Goal: Transaction & Acquisition: Purchase product/service

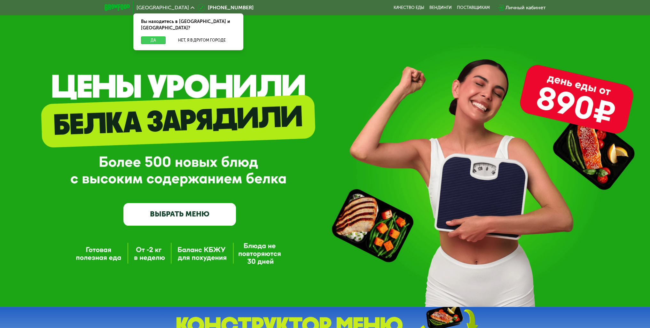
click at [162, 36] on button "Да" at bounding box center [153, 40] width 25 height 8
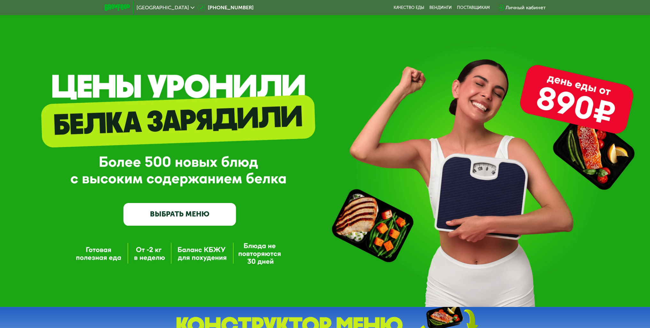
click at [173, 216] on link "ВЫБРАТЬ МЕНЮ" at bounding box center [179, 214] width 113 height 23
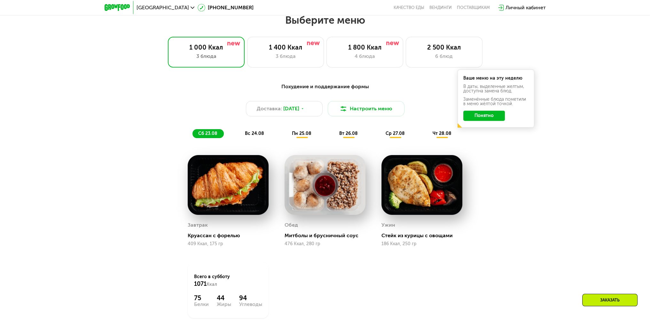
scroll to position [364, 0]
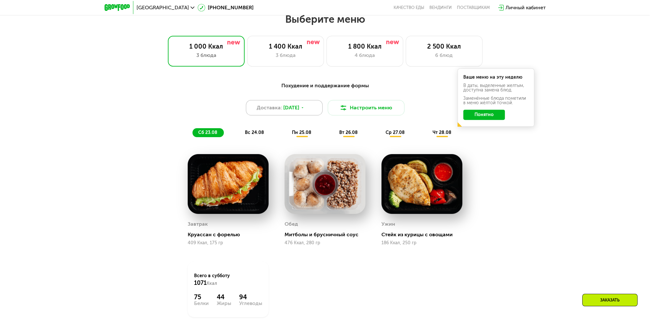
click at [287, 114] on div "Доставка: [DATE]" at bounding box center [284, 107] width 77 height 15
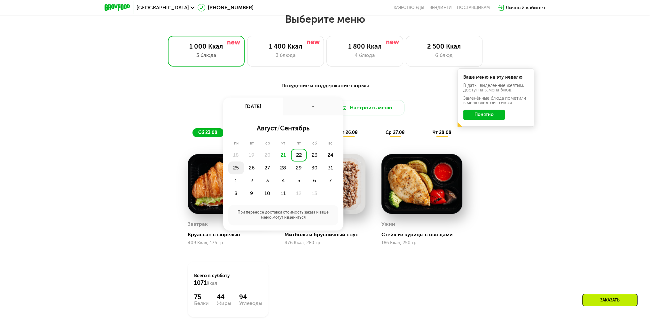
click at [244, 169] on div "25" at bounding box center [252, 167] width 16 height 13
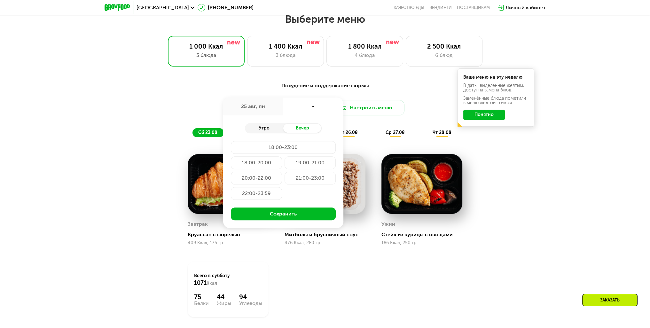
click at [263, 131] on div "Утро" at bounding box center [264, 128] width 38 height 9
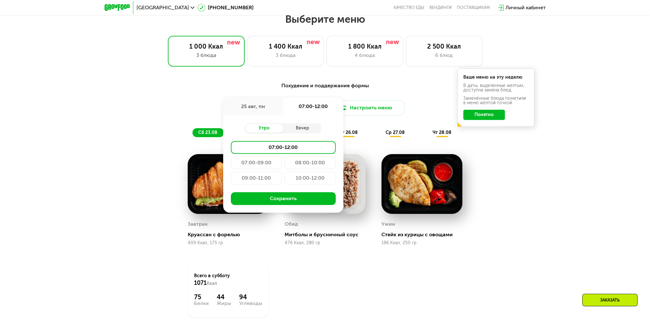
click at [282, 172] on div "08:00-10:00" at bounding box center [256, 178] width 51 height 13
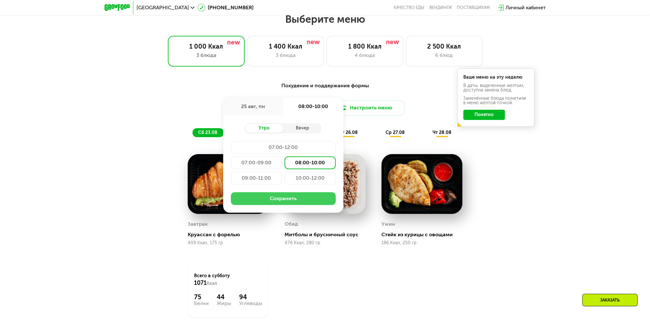
click at [290, 198] on button "Сохранить" at bounding box center [283, 198] width 105 height 13
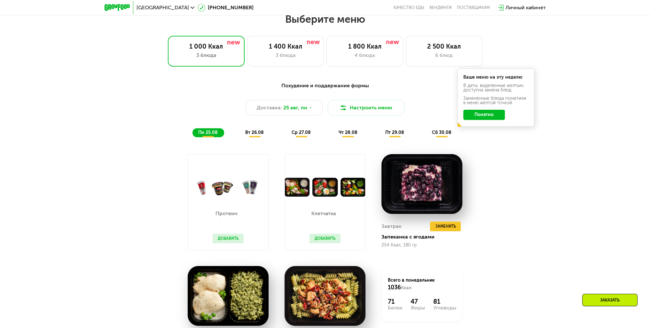
click at [255, 135] on span "вт 26.08" at bounding box center [254, 132] width 19 height 5
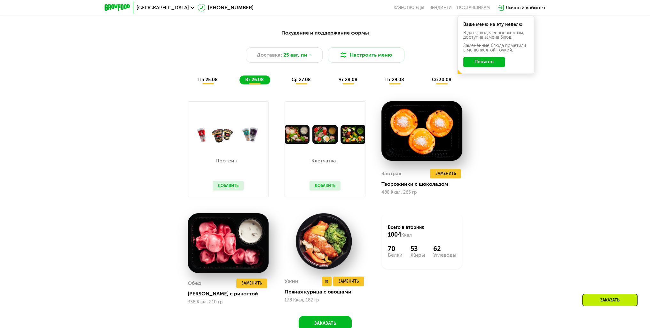
scroll to position [428, 0]
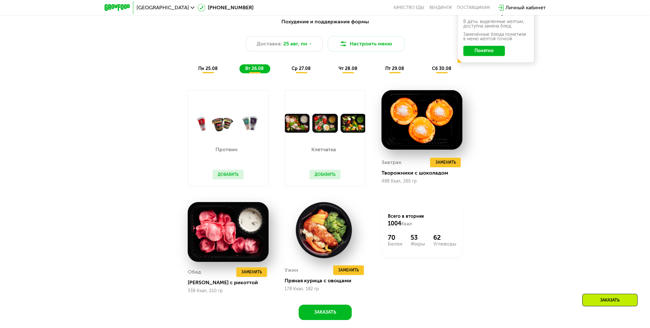
click at [203, 71] on span "пн 25.08" at bounding box center [207, 68] width 19 height 5
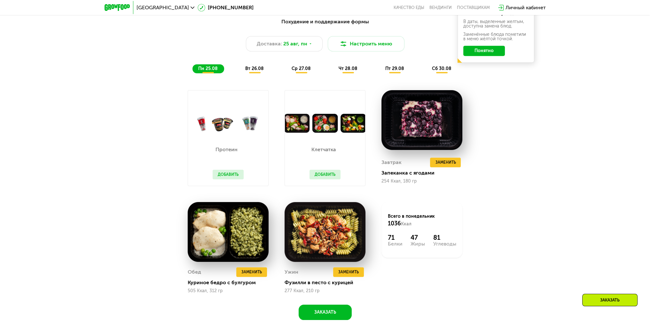
click at [254, 71] on span "вт 26.08" at bounding box center [254, 68] width 19 height 5
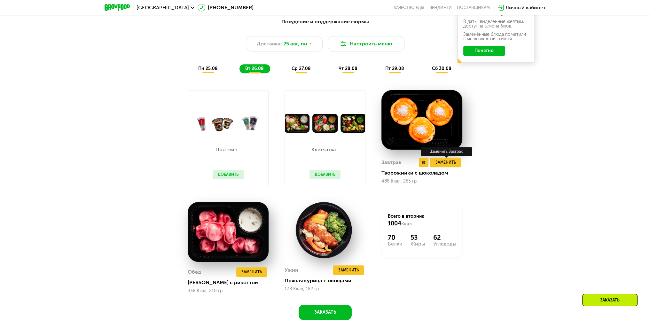
click at [445, 156] on div "Заменить Завтрак" at bounding box center [446, 151] width 51 height 9
click at [445, 163] on span "Заменить" at bounding box center [445, 162] width 20 height 6
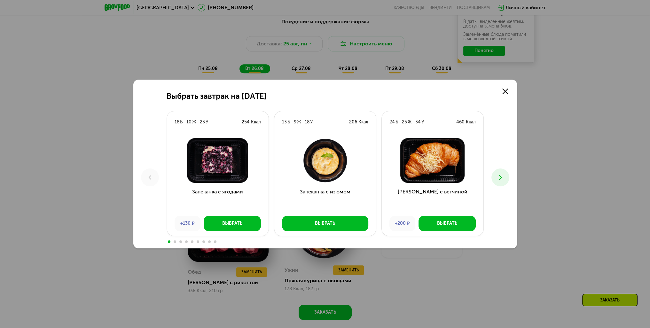
click at [502, 174] on icon at bounding box center [500, 178] width 8 height 8
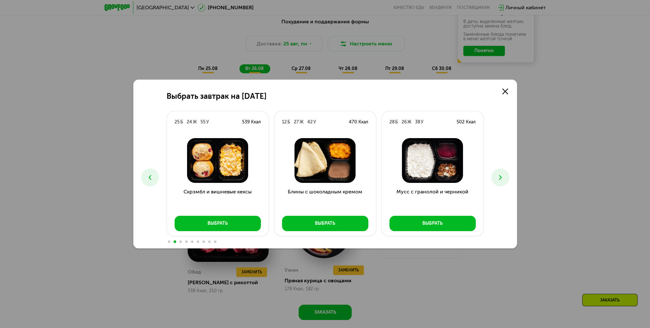
click at [496, 177] on button at bounding box center [500, 177] width 18 height 18
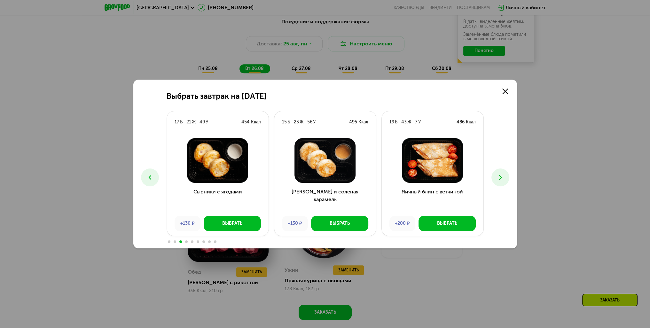
click at [496, 178] on icon at bounding box center [500, 178] width 8 height 8
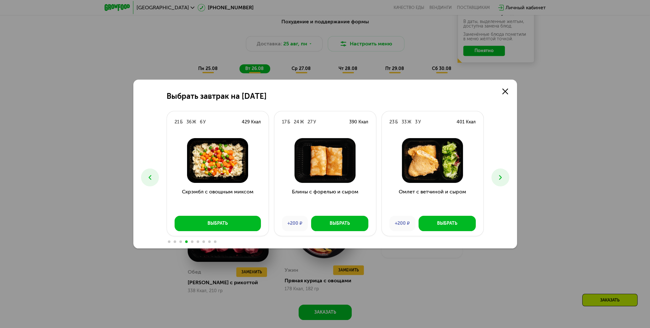
click at [149, 174] on icon at bounding box center [150, 178] width 8 height 8
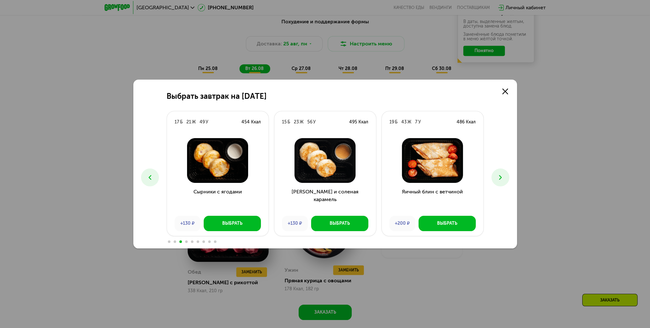
click at [149, 174] on icon at bounding box center [150, 178] width 8 height 8
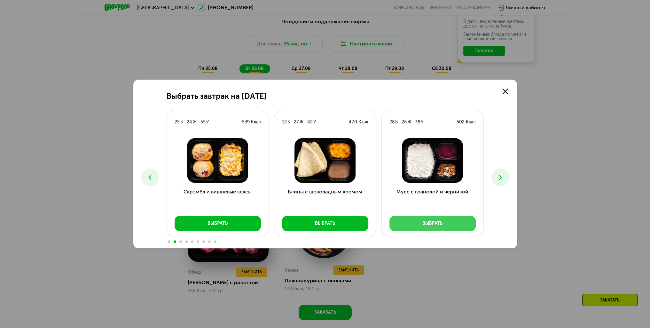
click at [438, 224] on div "Выбрать" at bounding box center [432, 223] width 20 height 6
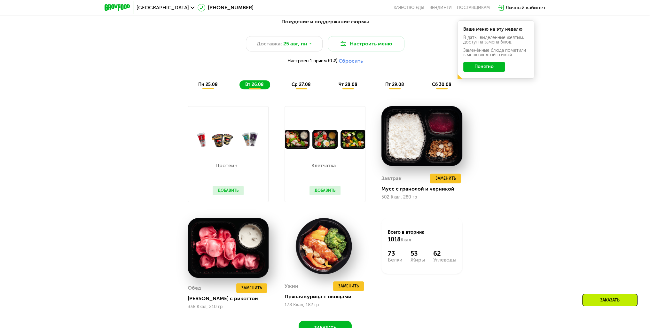
click at [325, 191] on button "Добавить" at bounding box center [324, 191] width 31 height 10
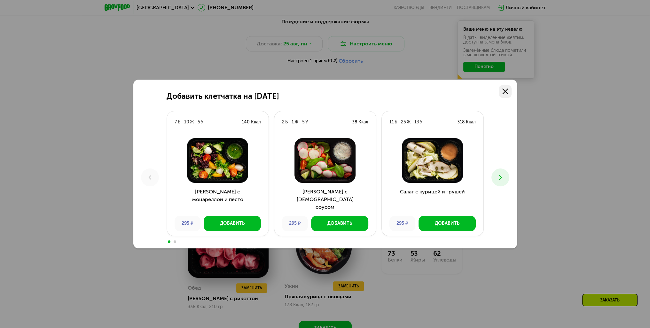
click at [503, 92] on icon at bounding box center [505, 92] width 6 height 6
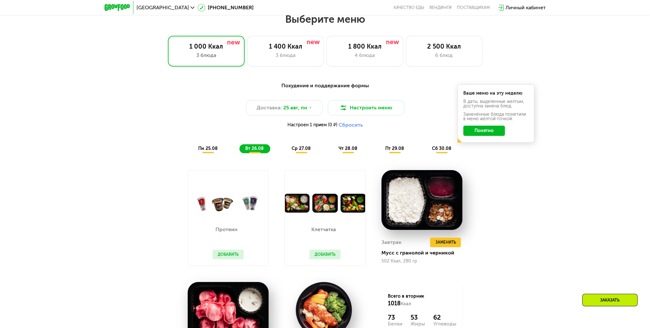
scroll to position [364, 0]
click at [305, 157] on div "Похудение и поддержание формы Доставка: [DATE] Настроить меню Настроен 1 прием …" at bounding box center [325, 117] width 386 height 79
click at [333, 153] on div "ср 27.08" at bounding box center [348, 148] width 31 height 9
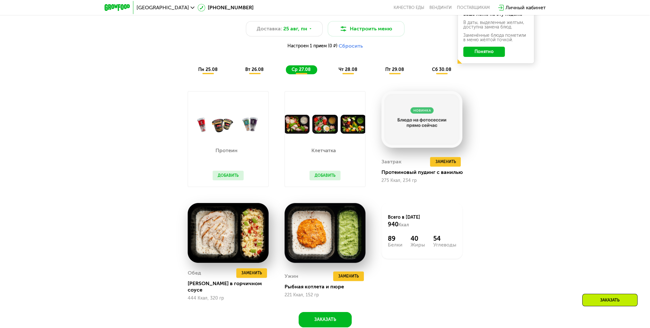
scroll to position [492, 0]
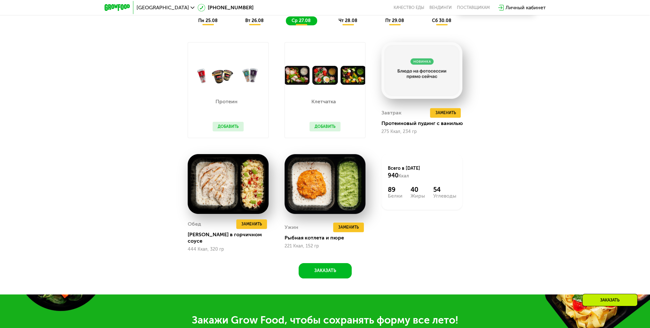
click at [591, 200] on div "Похудение и поддержание формы Доставка: [DATE] Настроить меню Настроен 1 прием …" at bounding box center [325, 119] width 650 height 349
click at [515, 154] on div "Похудение и поддержание формы Доставка: [DATE] Настроить меню Настроен 1 прием …" at bounding box center [325, 114] width 394 height 328
click at [442, 113] on span "Заменить" at bounding box center [445, 113] width 20 height 6
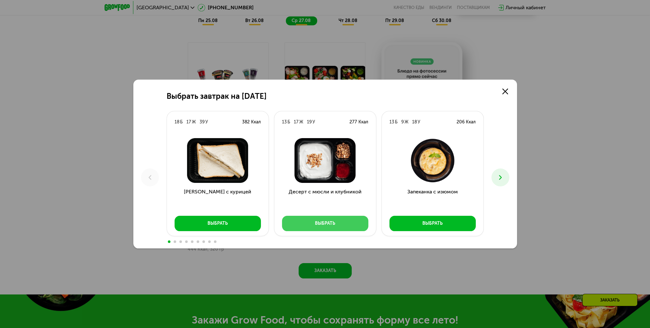
click at [339, 221] on button "Выбрать" at bounding box center [325, 223] width 86 height 15
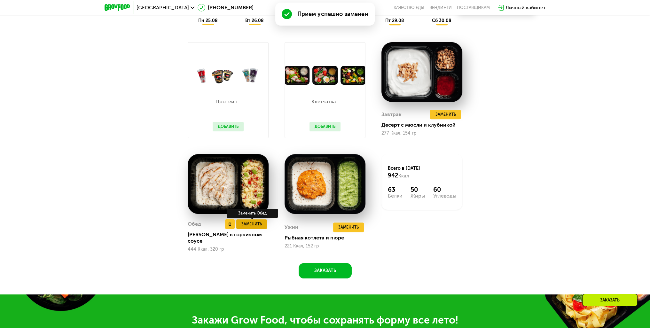
click at [254, 225] on span "Заменить" at bounding box center [251, 224] width 20 height 6
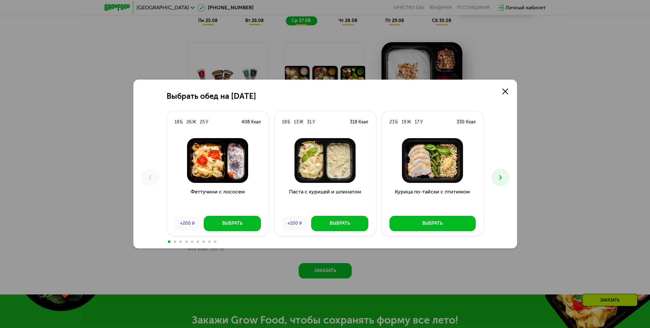
click at [500, 179] on icon at bounding box center [500, 178] width 8 height 8
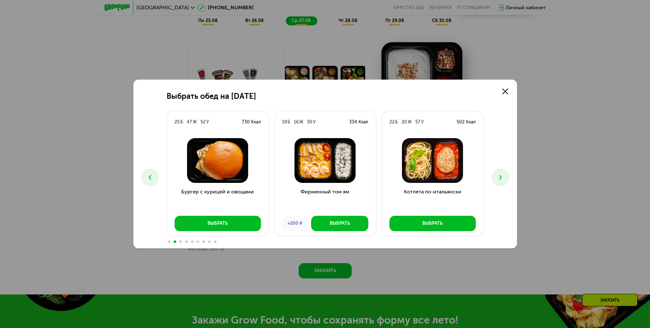
click at [605, 181] on div "Выбрать обед на [DATE] Б 26 Ж 25 У 408 Ккал Феттучини с лососем +200 ₽ Выбрать …" at bounding box center [325, 164] width 650 height 328
click at [506, 90] on use at bounding box center [505, 92] width 6 height 6
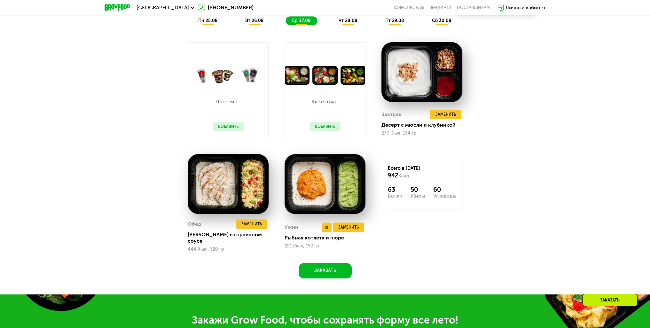
scroll to position [364, 0]
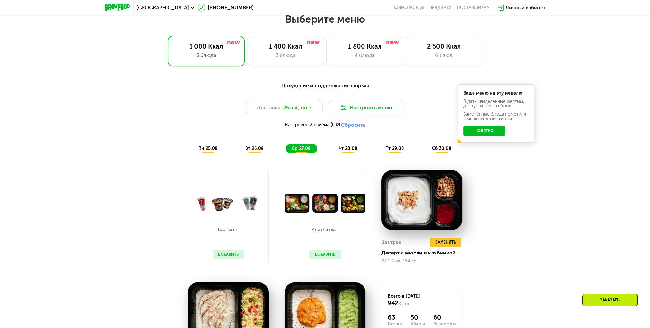
click at [350, 150] on span "чт 28.08" at bounding box center [347, 148] width 19 height 5
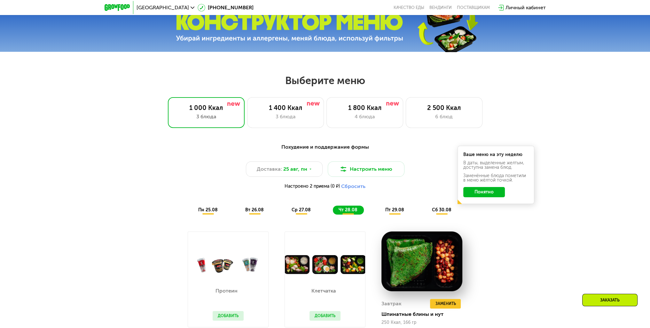
scroll to position [300, 0]
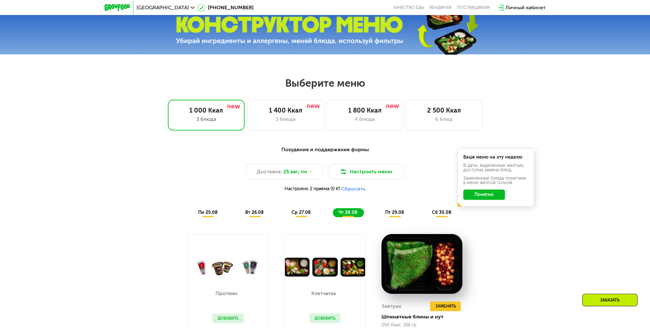
click at [442, 213] on span "сб 30.08" at bounding box center [441, 212] width 19 height 5
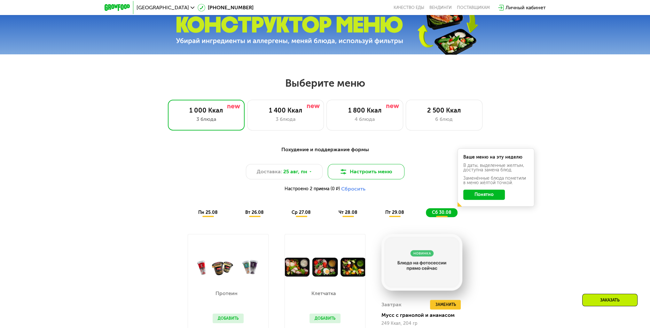
click at [382, 176] on button "Настроить меню" at bounding box center [366, 171] width 77 height 15
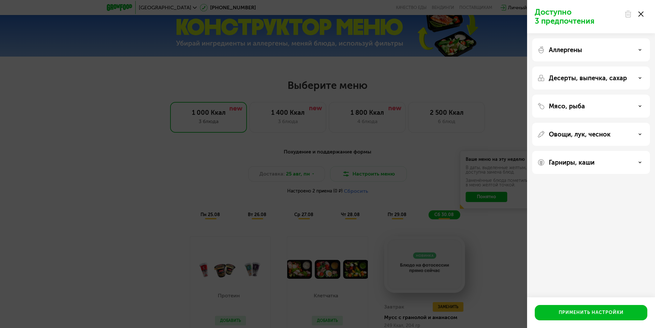
click at [459, 146] on div "Доступно 3 предпочтения Аллергены Десерты, выпечка, сахар Мясо, рыба Овощи, лук…" at bounding box center [327, 164] width 655 height 328
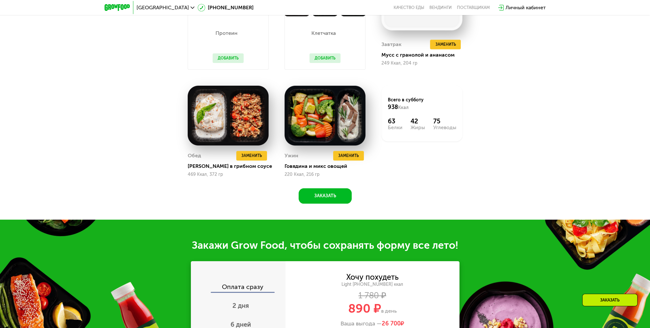
scroll to position [428, 0]
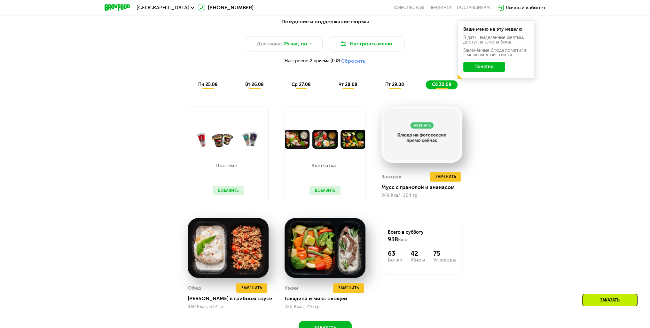
drag, startPoint x: 435, startPoint y: 85, endPoint x: 411, endPoint y: 85, distance: 23.7
click at [411, 85] on div "пн 25.08 вт 26.08 ср 27.08 чт 28.08 пт 29.08 сб 30.08" at bounding box center [324, 84] width 265 height 9
click at [497, 114] on div "Похудение и поддержание формы Доставка: [DATE] Настроить меню Настроено 2 прием…" at bounding box center [325, 175] width 394 height 322
click at [532, 187] on div "Похудение и поддержание формы Доставка: [DATE] Настроить меню Настроено 2 прием…" at bounding box center [325, 180] width 650 height 343
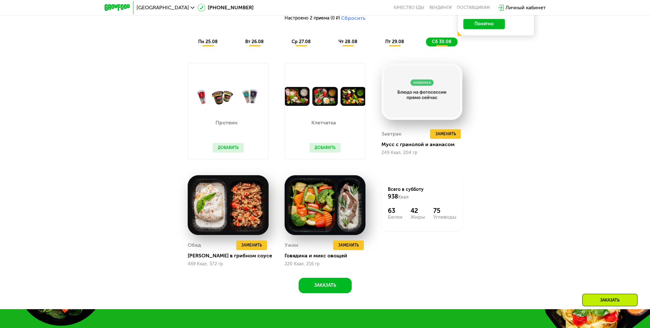
scroll to position [524, 0]
